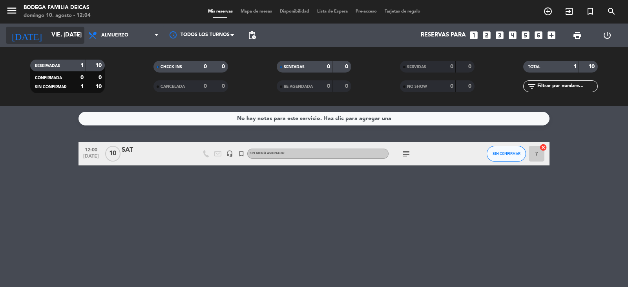
click at [77, 33] on icon "arrow_drop_down" at bounding box center [77, 35] width 9 height 9
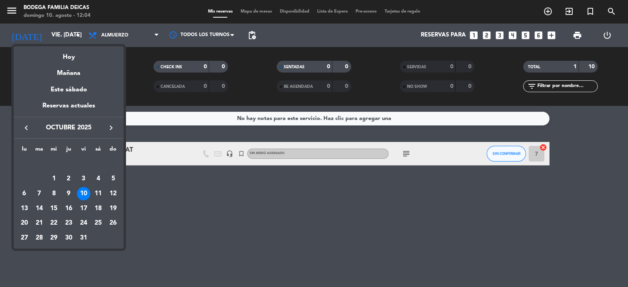
click at [84, 197] on div "10" at bounding box center [83, 193] width 13 height 13
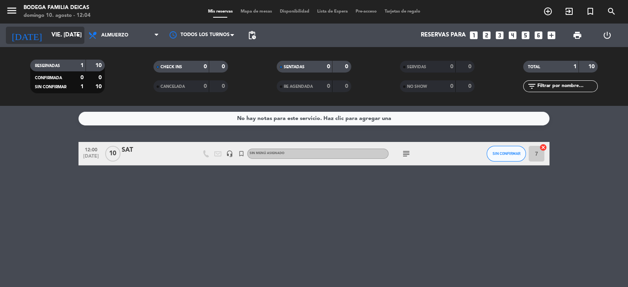
click at [75, 34] on icon "arrow_drop_down" at bounding box center [77, 35] width 9 height 9
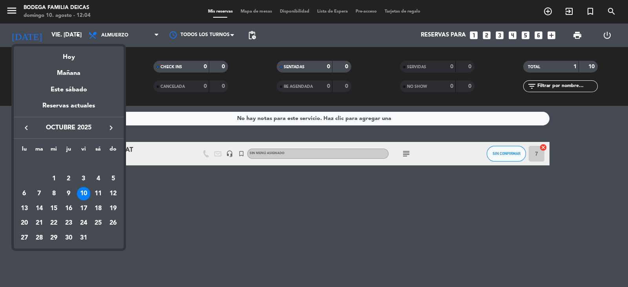
click at [21, 129] on button "keyboard_arrow_left" at bounding box center [26, 128] width 14 height 10
click at [274, 208] on div at bounding box center [314, 143] width 628 height 287
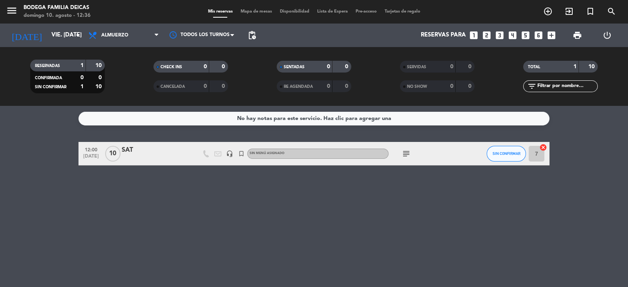
click at [137, 149] on div "SAT" at bounding box center [155, 150] width 67 height 10
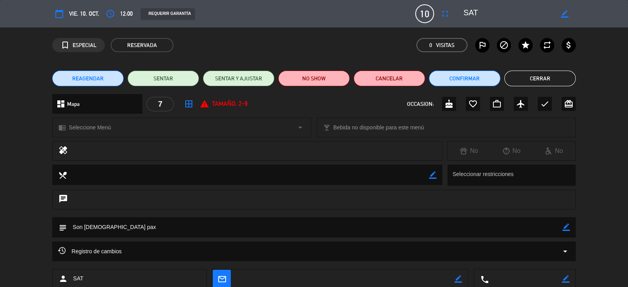
click at [551, 77] on button "Cerrar" at bounding box center [539, 79] width 71 height 16
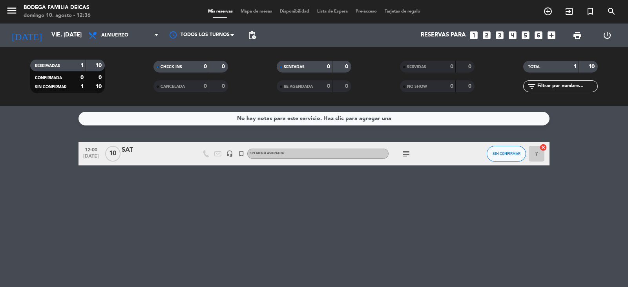
click at [122, 151] on div "SAT" at bounding box center [155, 150] width 67 height 10
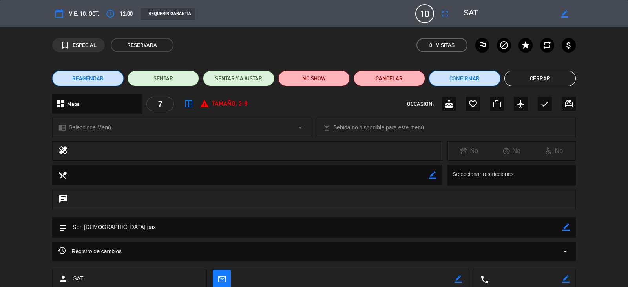
click at [542, 81] on button "Cerrar" at bounding box center [539, 79] width 71 height 16
